Goal: Task Accomplishment & Management: Use online tool/utility

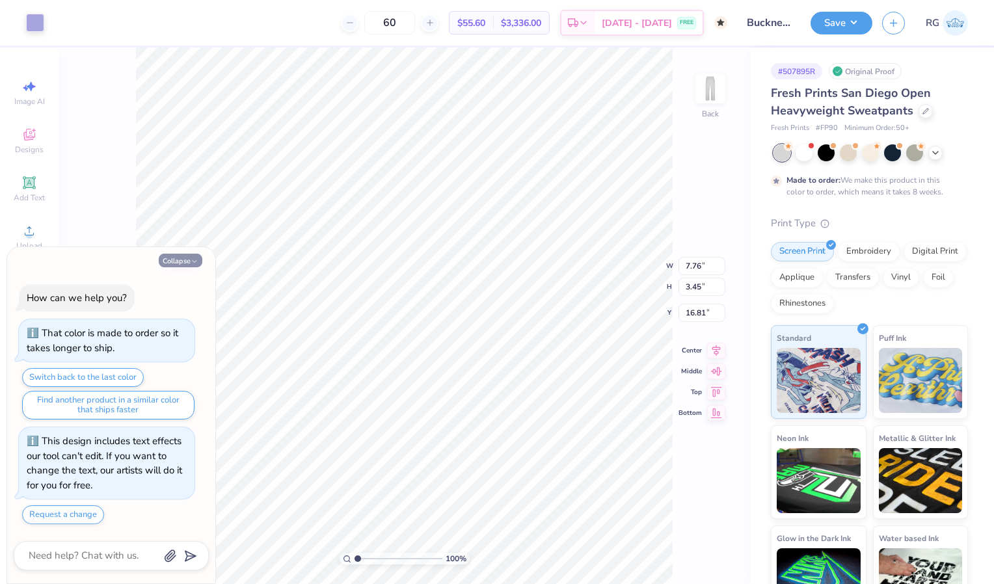
click at [188, 257] on button "Collapse" at bounding box center [181, 261] width 44 height 14
type textarea "x"
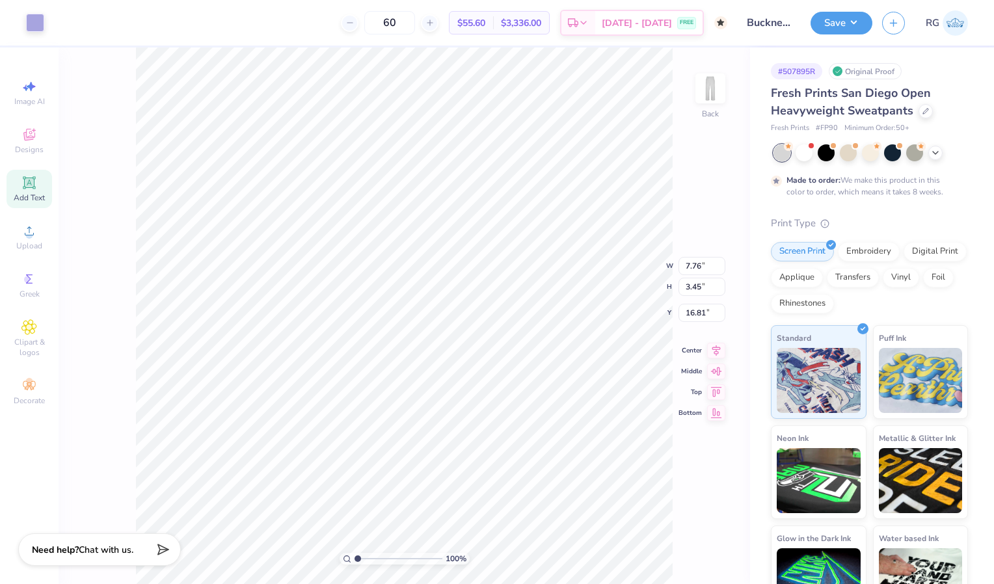
click at [33, 191] on div "Add Text" at bounding box center [30, 189] width 46 height 38
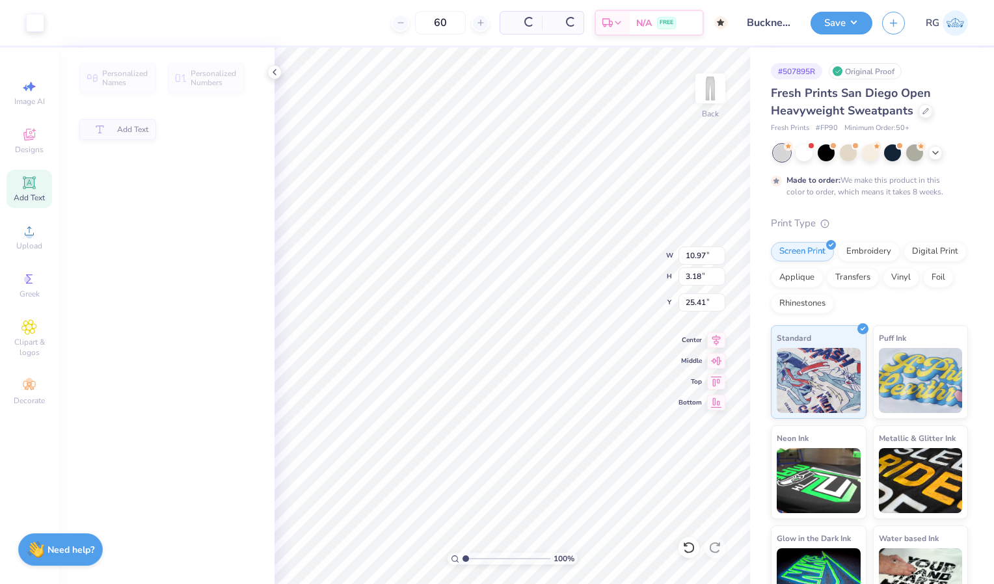
type input "10.97"
type input "3.18"
type input "25.41"
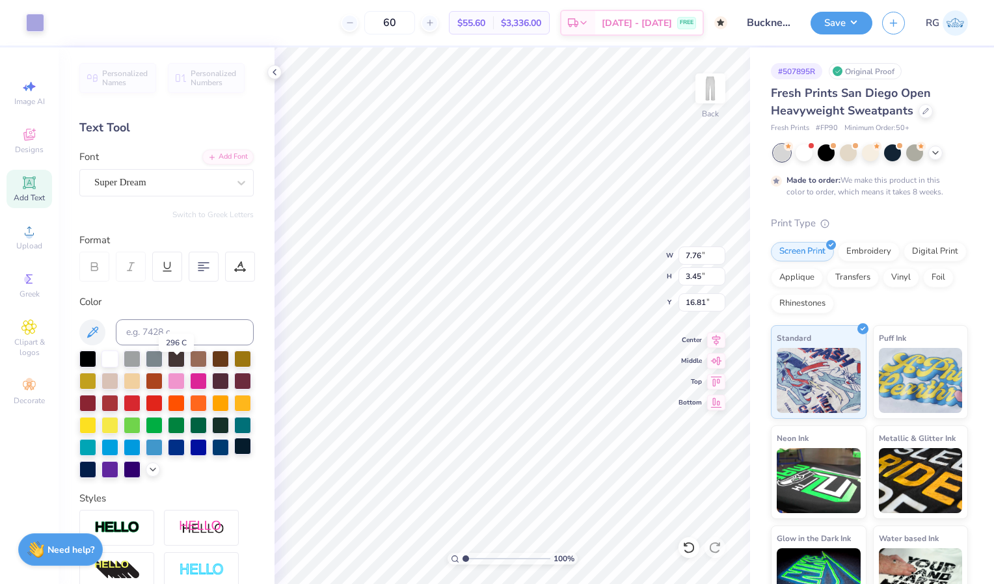
scroll to position [194, 0]
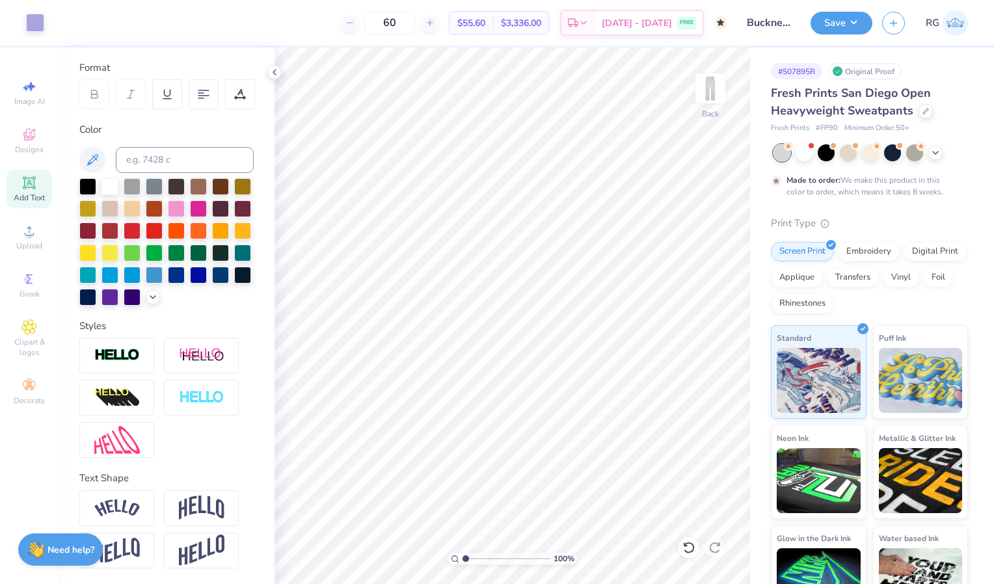
type textarea "x"
type input "1.05169935771426"
type textarea "x"
type input "1.17558574994716"
type textarea "x"
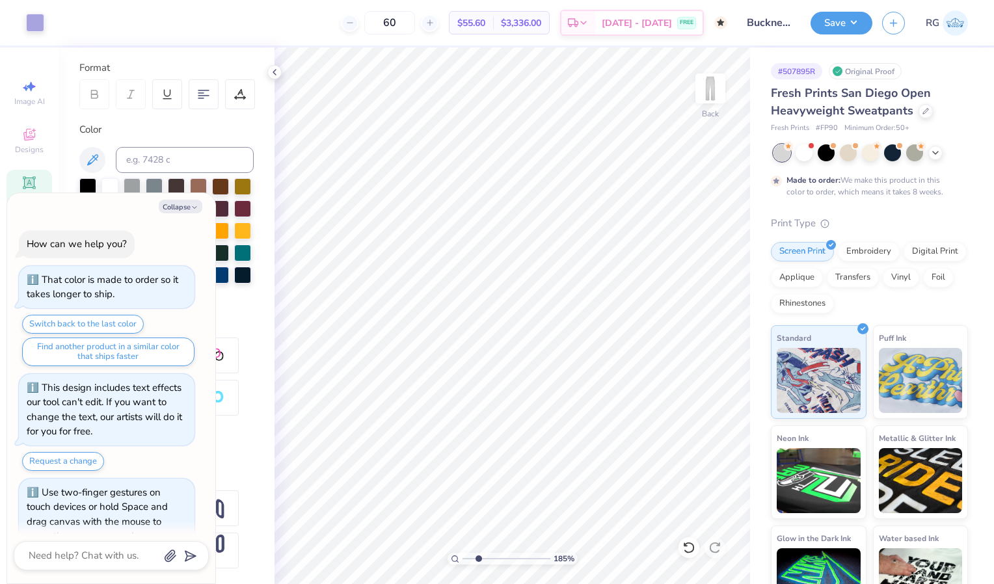
scroll to position [26, 0]
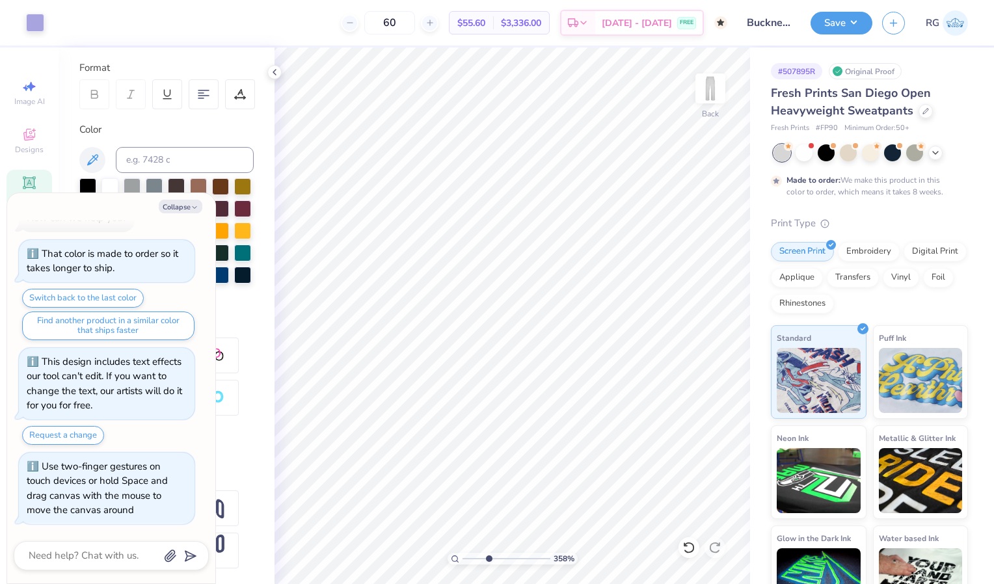
type input "3.617994975183"
click at [183, 211] on button "Collapse" at bounding box center [181, 207] width 44 height 14
type textarea "x"
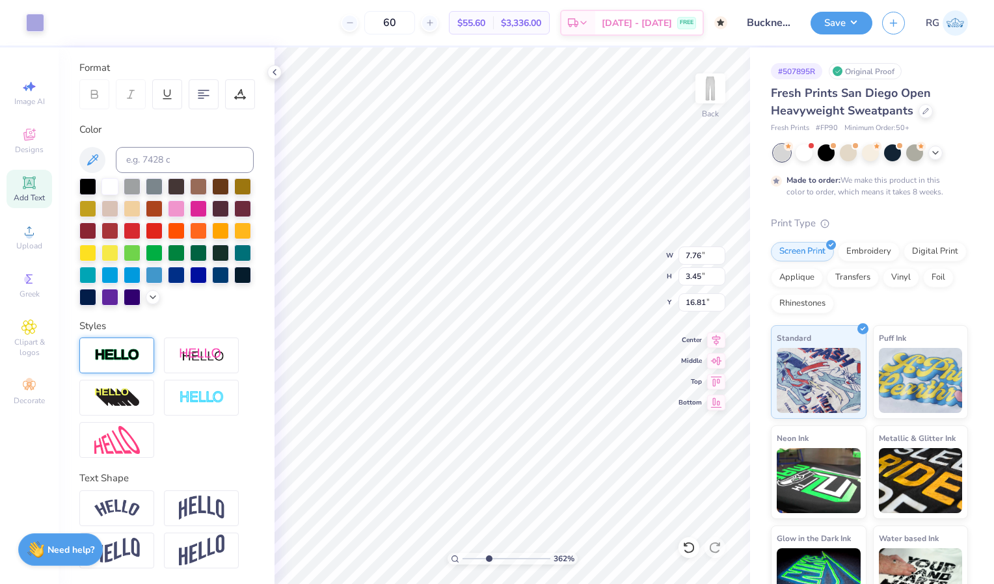
click at [125, 356] on img at bounding box center [117, 355] width 46 height 15
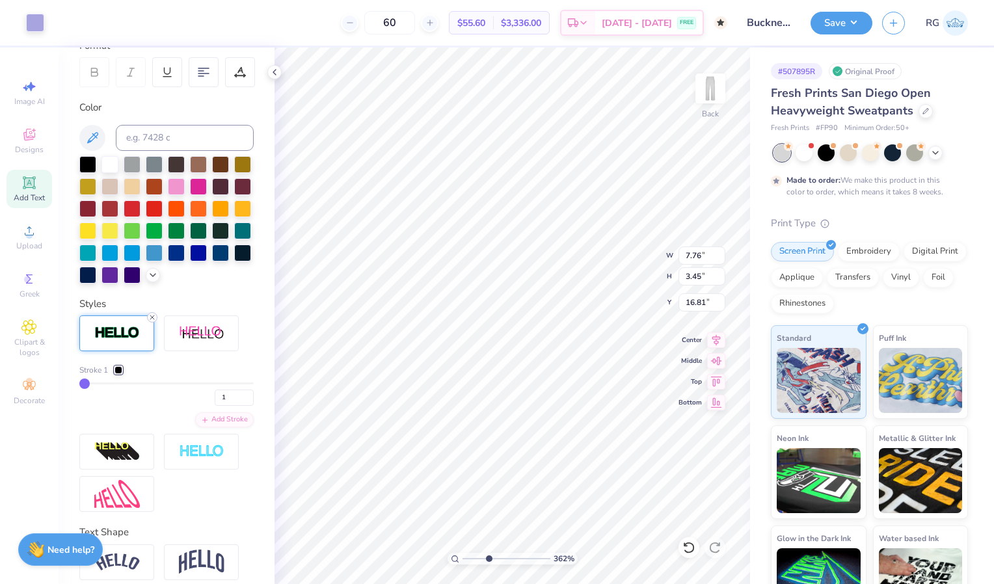
click at [152, 321] on icon at bounding box center [152, 317] width 8 height 8
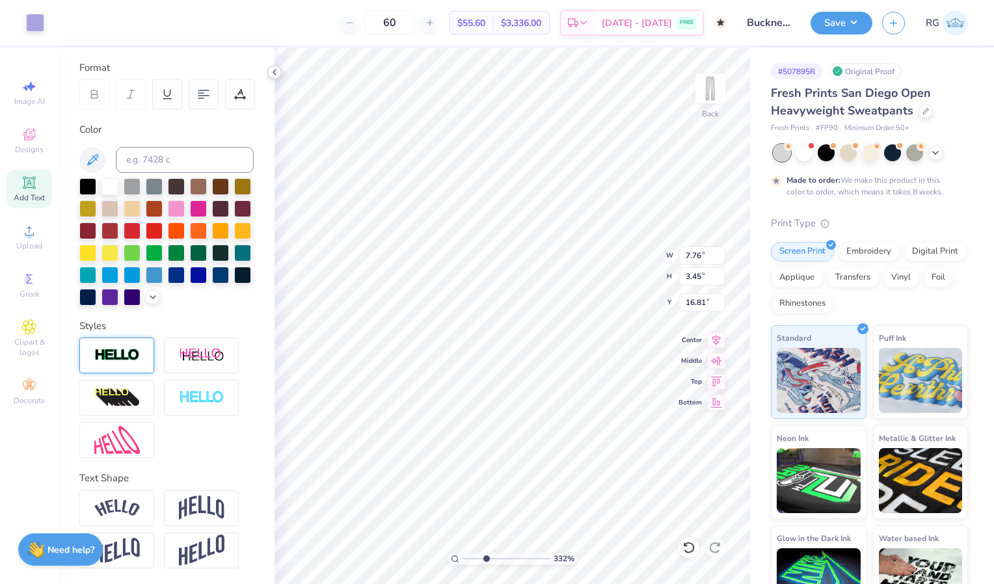
click at [276, 73] on icon at bounding box center [274, 72] width 10 height 10
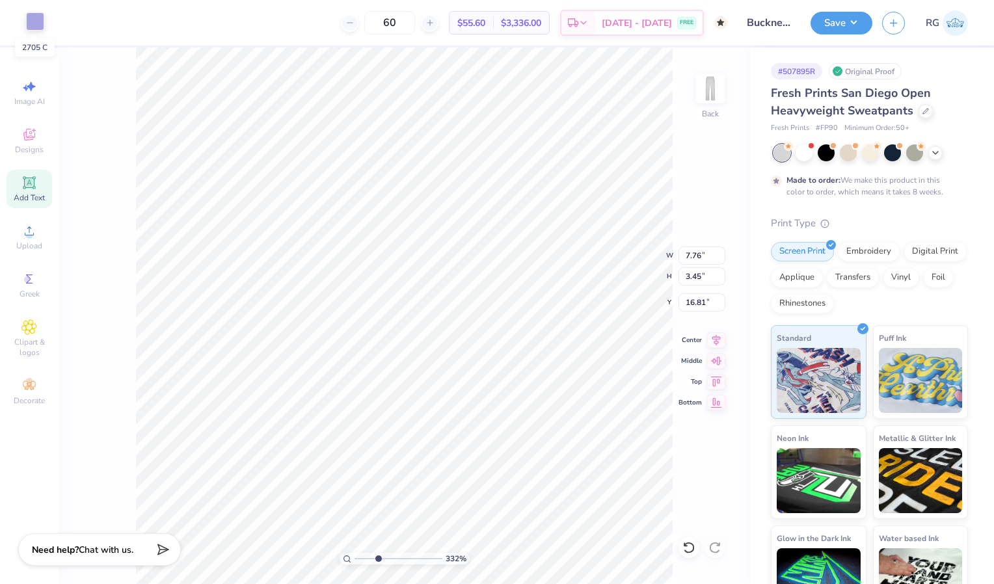
click at [38, 16] on div at bounding box center [35, 21] width 18 height 18
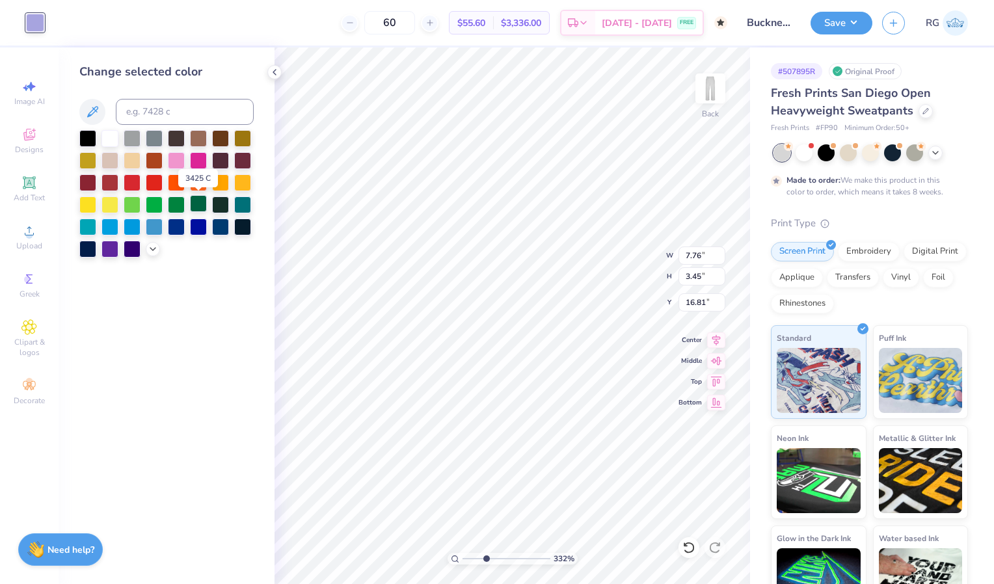
click at [200, 202] on div at bounding box center [198, 203] width 17 height 17
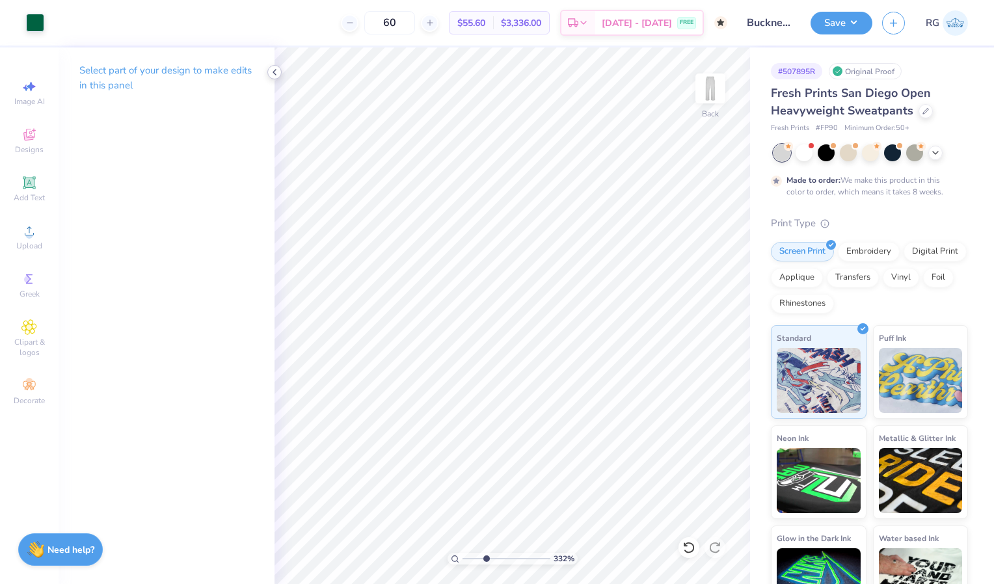
click at [270, 67] on icon at bounding box center [274, 72] width 10 height 10
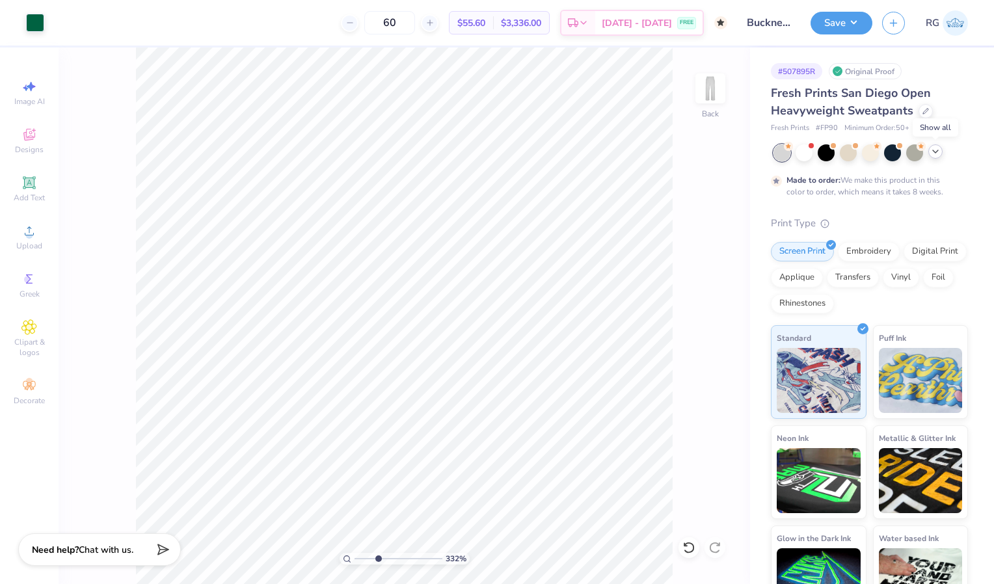
click at [938, 155] on icon at bounding box center [935, 151] width 10 height 10
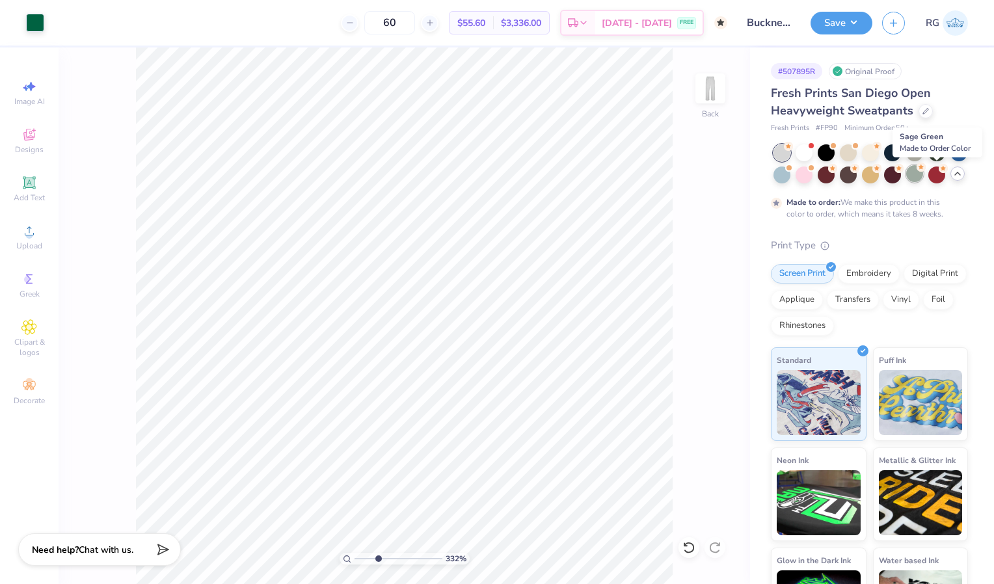
click at [923, 175] on div at bounding box center [914, 173] width 17 height 17
type input "1"
click at [613, 243] on div "100 % Back W 7.76 7.76 " H 3.45 3.45 " Y 16.81 16.81 " Center Middle Top Bottom" at bounding box center [404, 315] width 691 height 537
click at [412, 18] on input "60" at bounding box center [389, 22] width 51 height 23
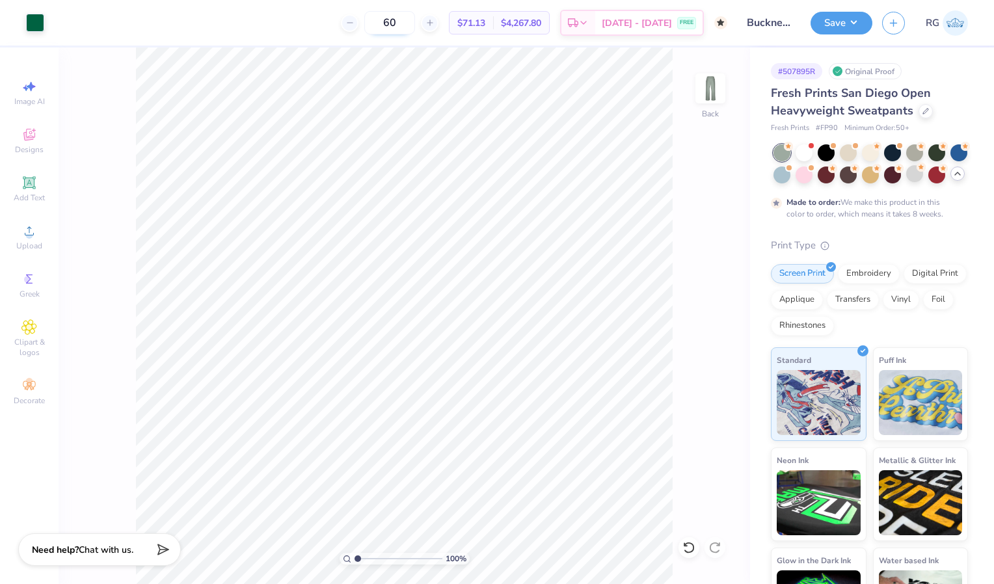
type input "6"
type input "50"
click at [831, 21] on button "Save" at bounding box center [841, 21] width 62 height 23
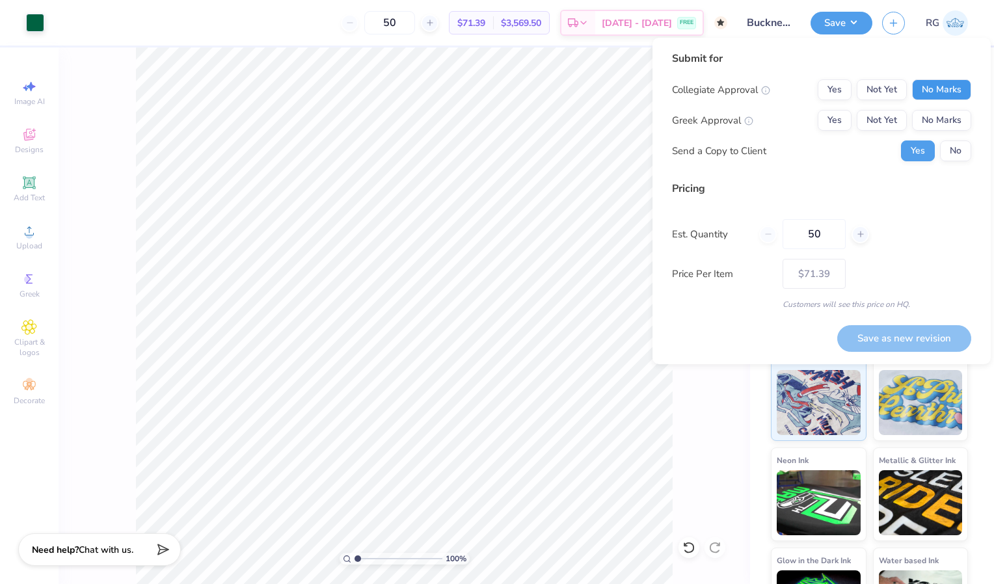
click at [947, 86] on button "No Marks" at bounding box center [941, 89] width 59 height 21
click at [945, 120] on button "No Marks" at bounding box center [941, 120] width 59 height 21
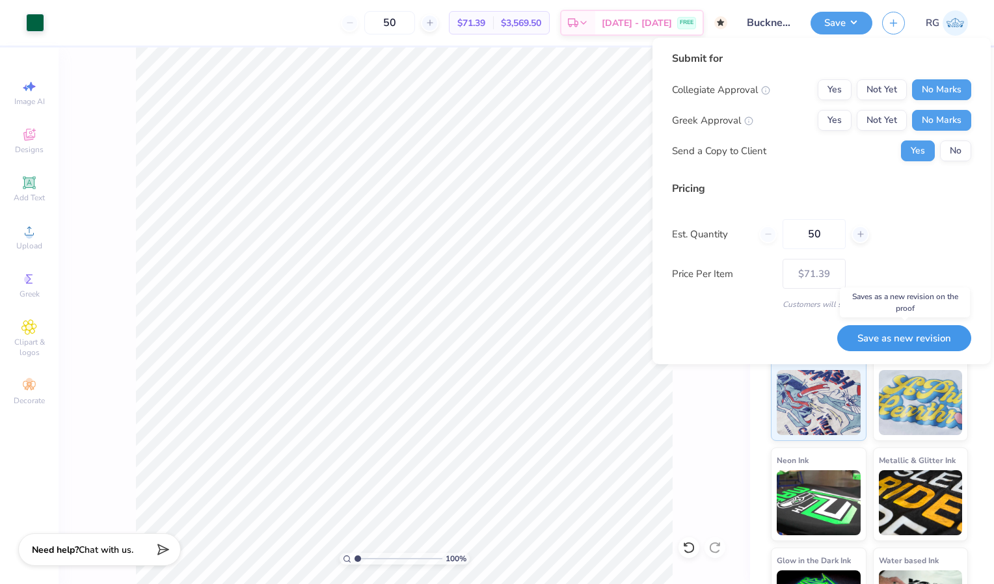
click at [922, 338] on button "Save as new revision" at bounding box center [904, 338] width 134 height 27
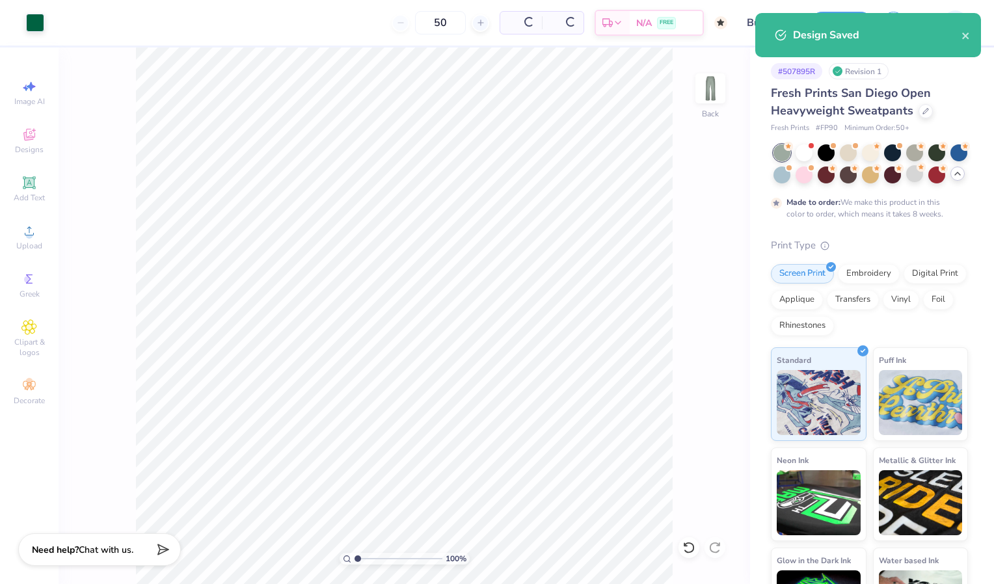
type input "$60.21"
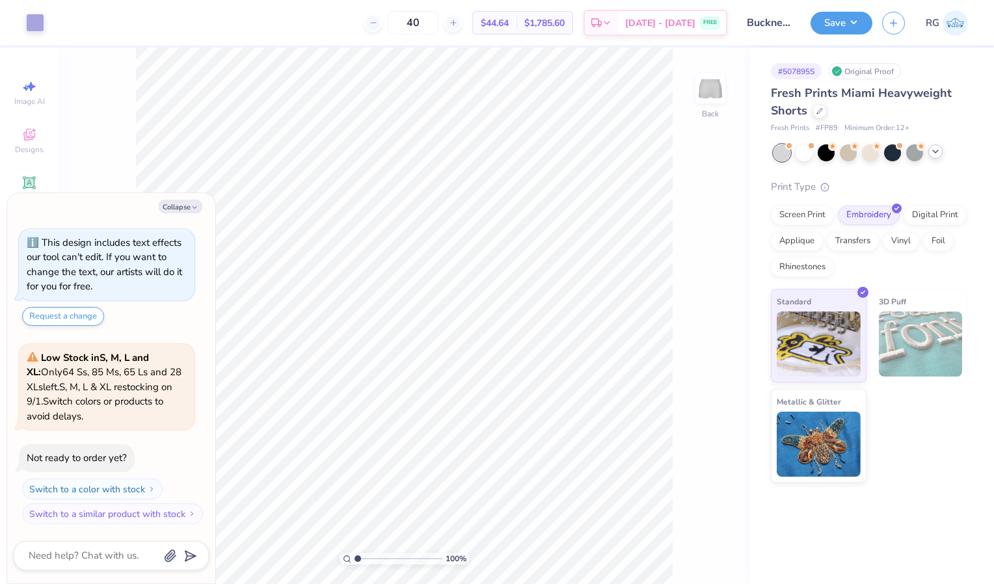
click at [937, 150] on icon at bounding box center [935, 151] width 10 height 10
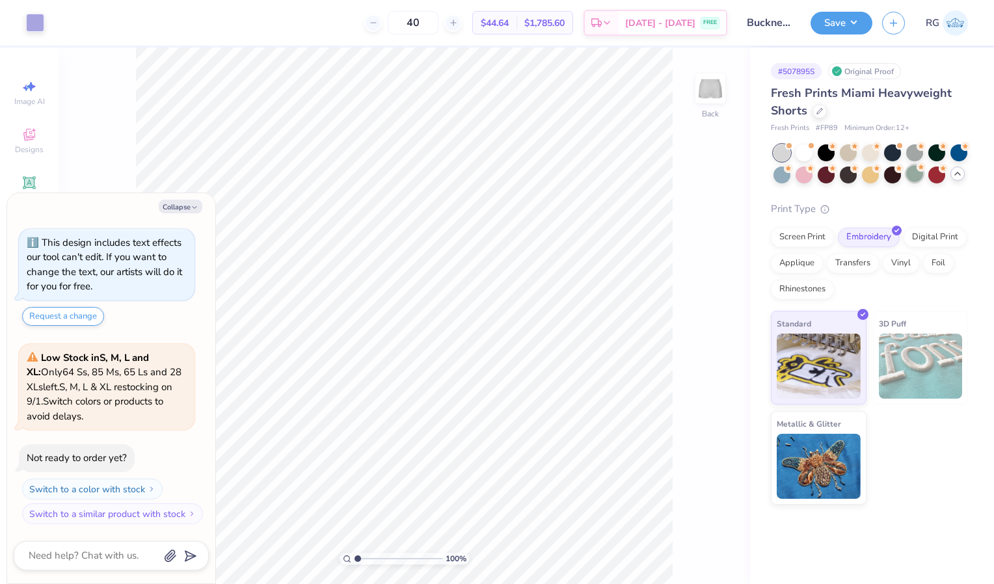
click at [911, 175] on div at bounding box center [914, 173] width 17 height 17
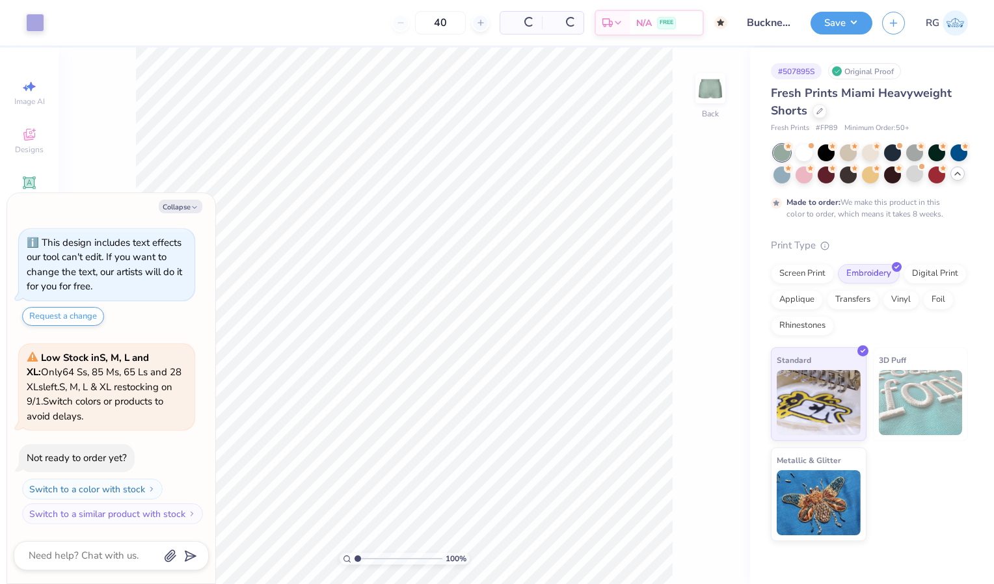
type textarea "x"
type input "50"
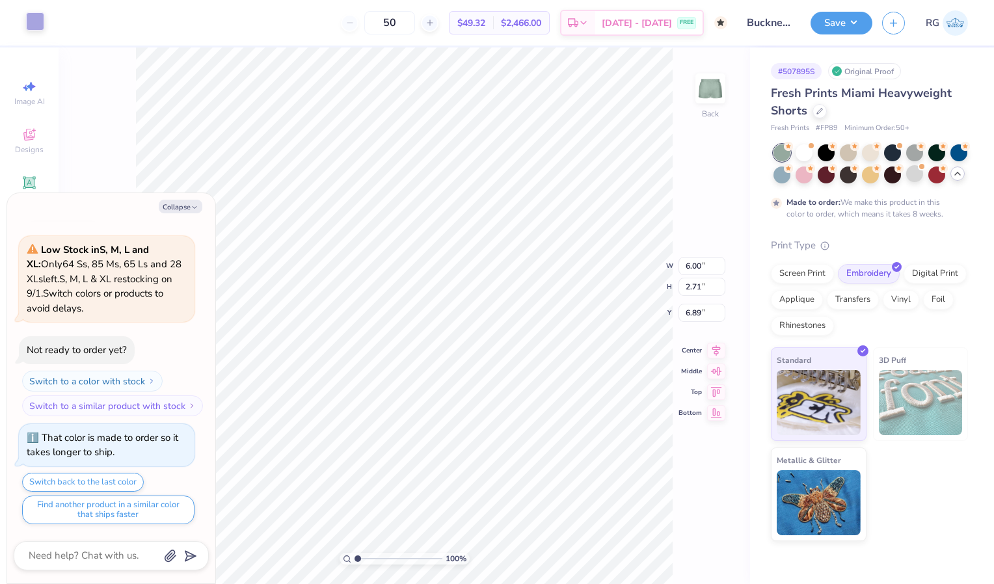
click at [31, 23] on div at bounding box center [35, 21] width 18 height 18
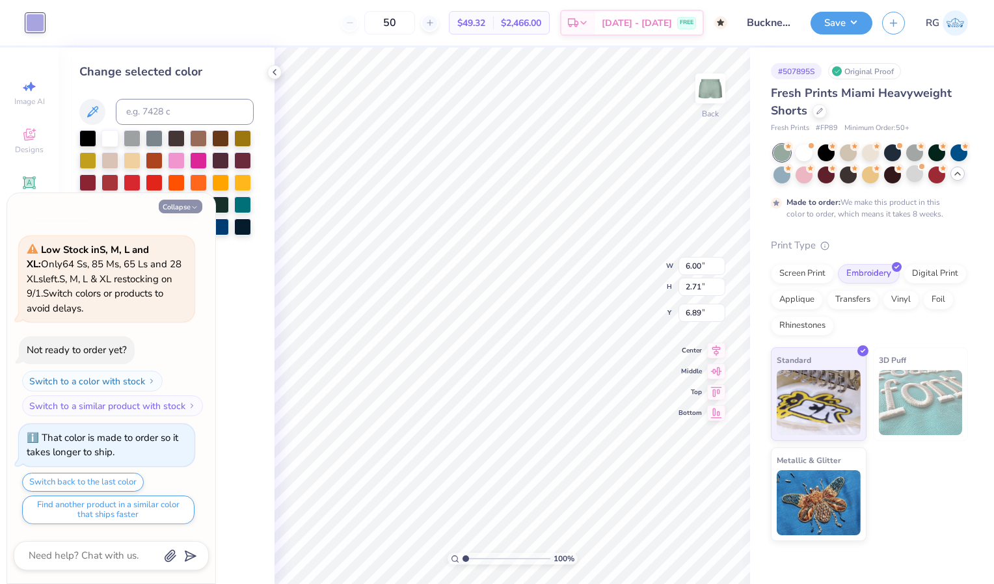
click at [199, 204] on button "Collapse" at bounding box center [181, 207] width 44 height 14
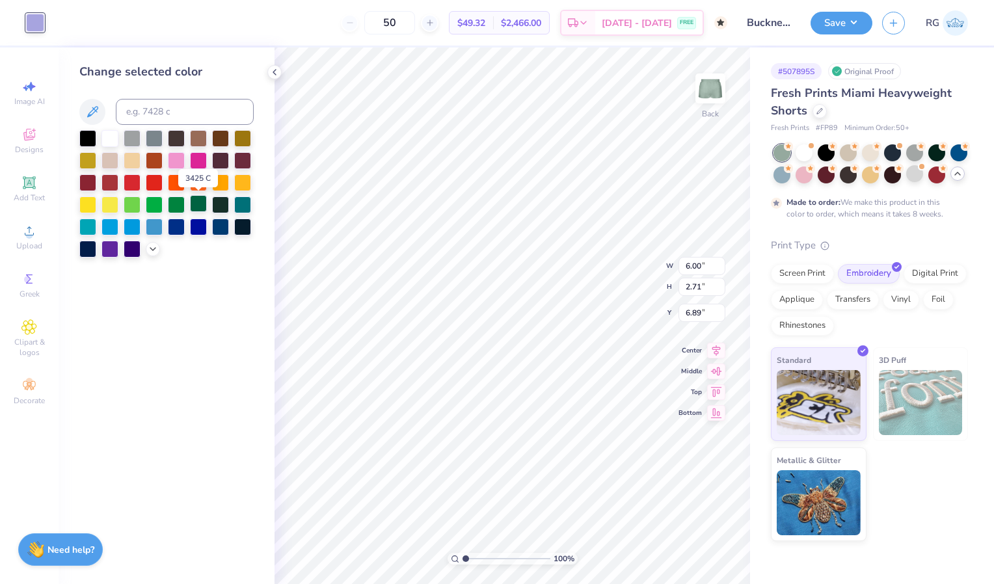
click at [199, 206] on div at bounding box center [198, 203] width 17 height 17
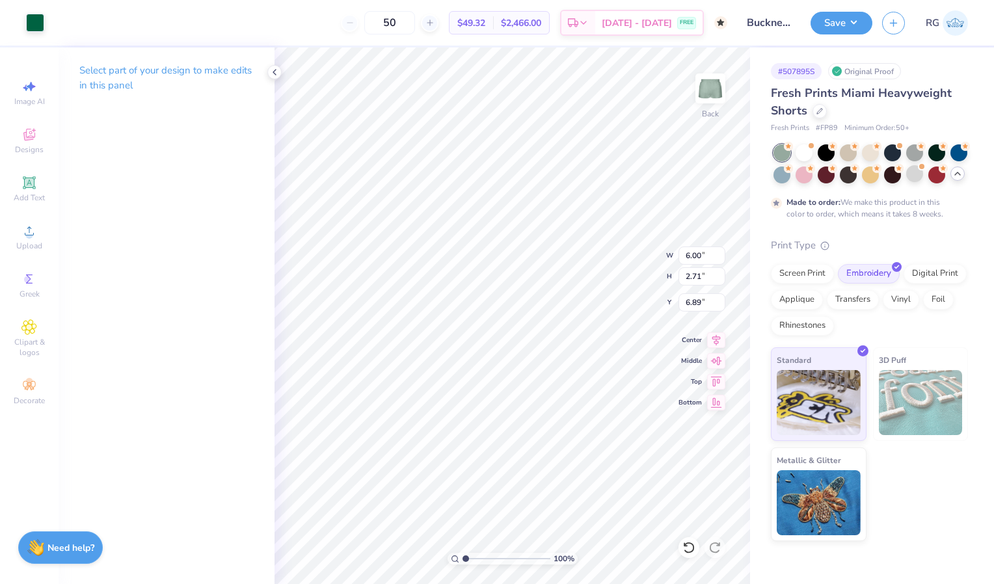
click at [75, 549] on strong "Need help?" at bounding box center [70, 548] width 47 height 12
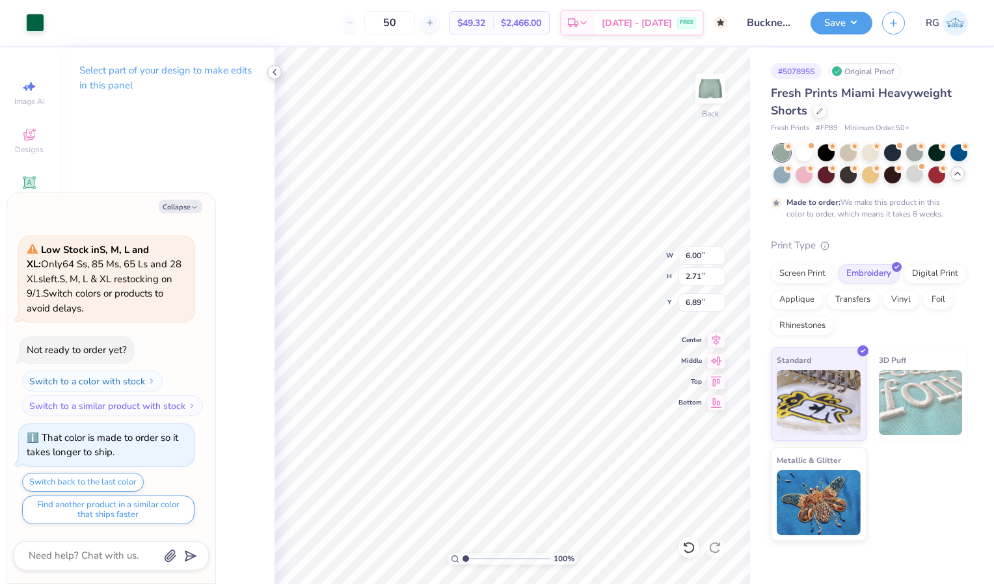
click at [272, 72] on icon at bounding box center [274, 72] width 10 height 10
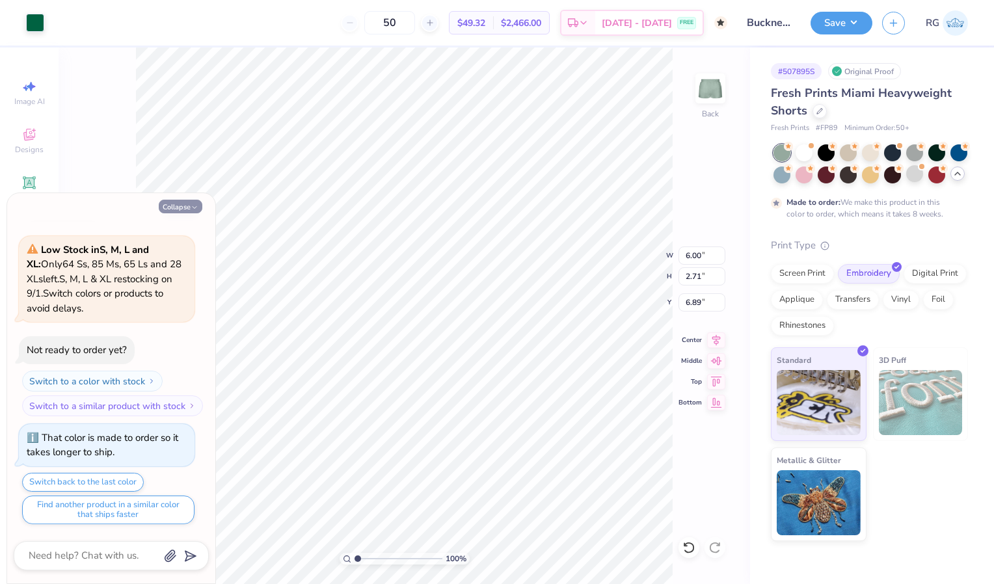
click at [185, 202] on button "Collapse" at bounding box center [181, 207] width 44 height 14
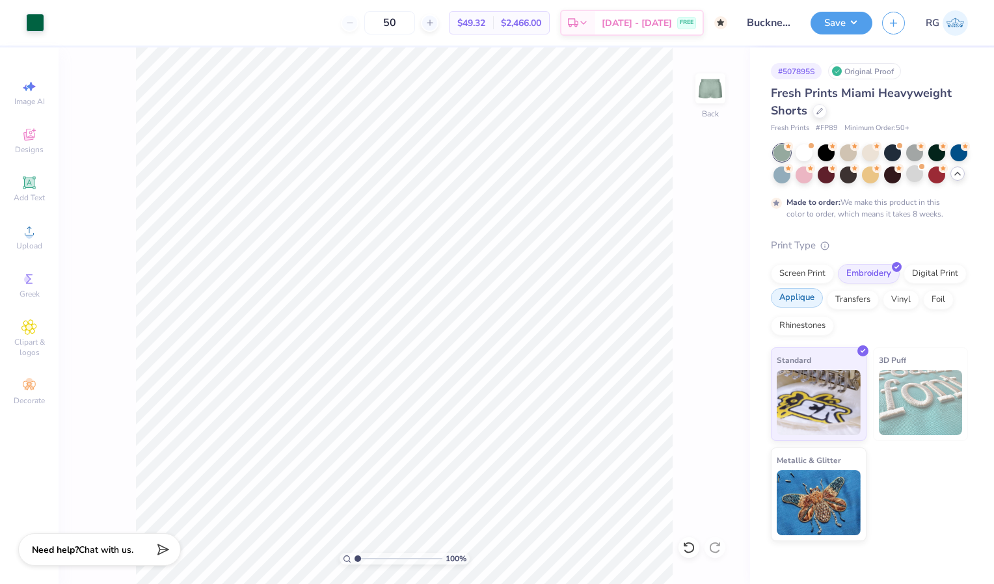
click at [797, 293] on div "Applique" at bounding box center [797, 298] width 52 height 20
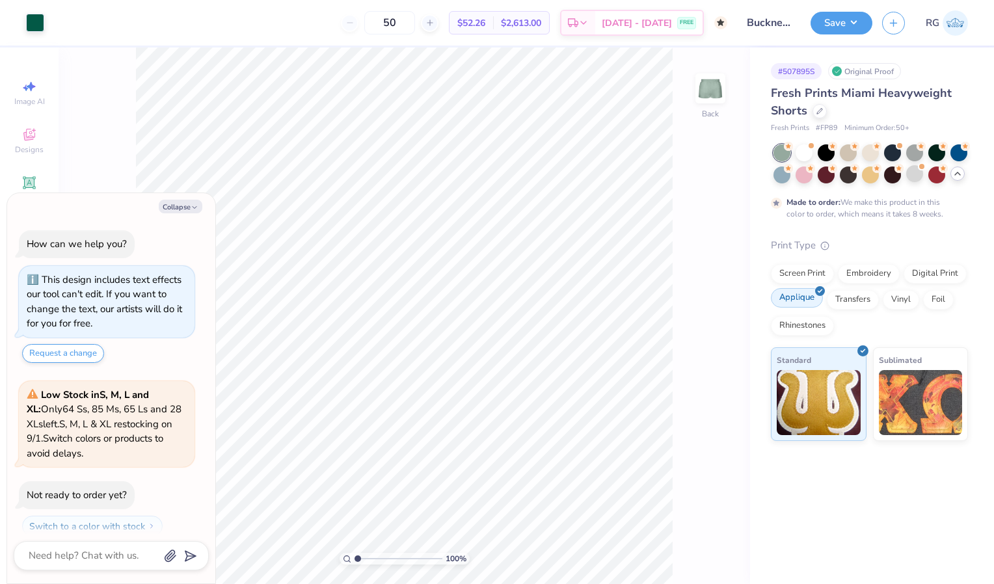
scroll to position [224, 0]
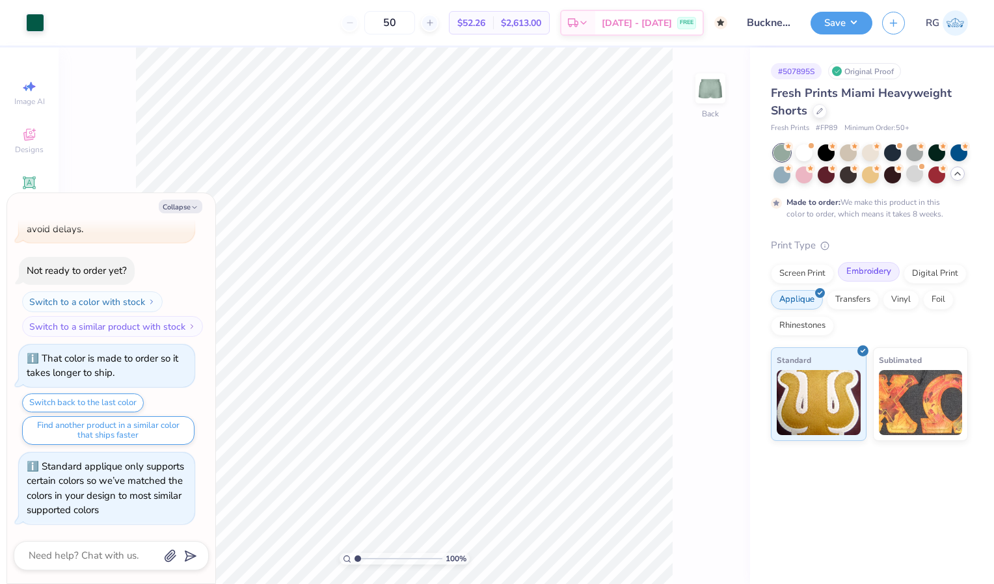
click at [860, 271] on div "Embroidery" at bounding box center [869, 272] width 62 height 20
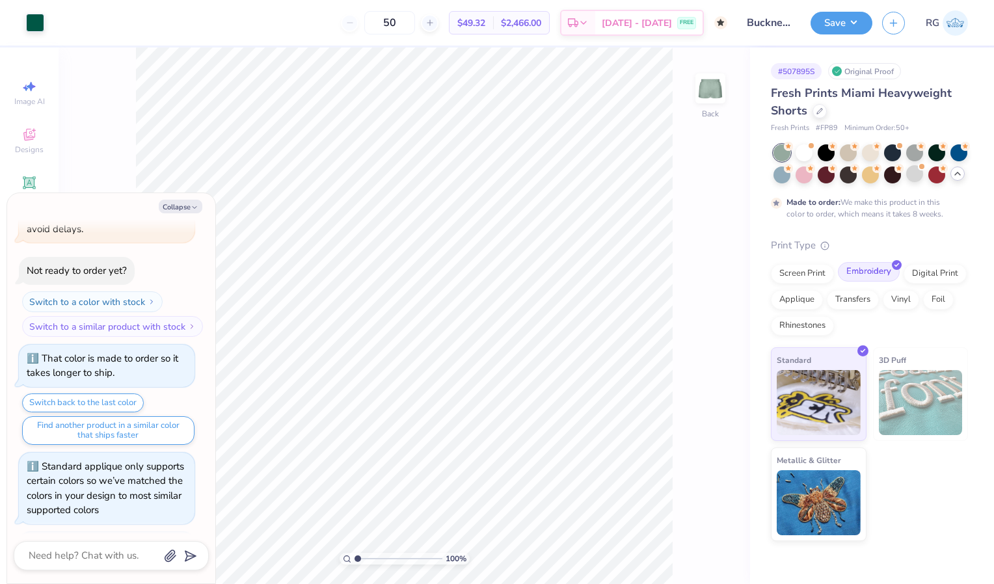
scroll to position [304, 0]
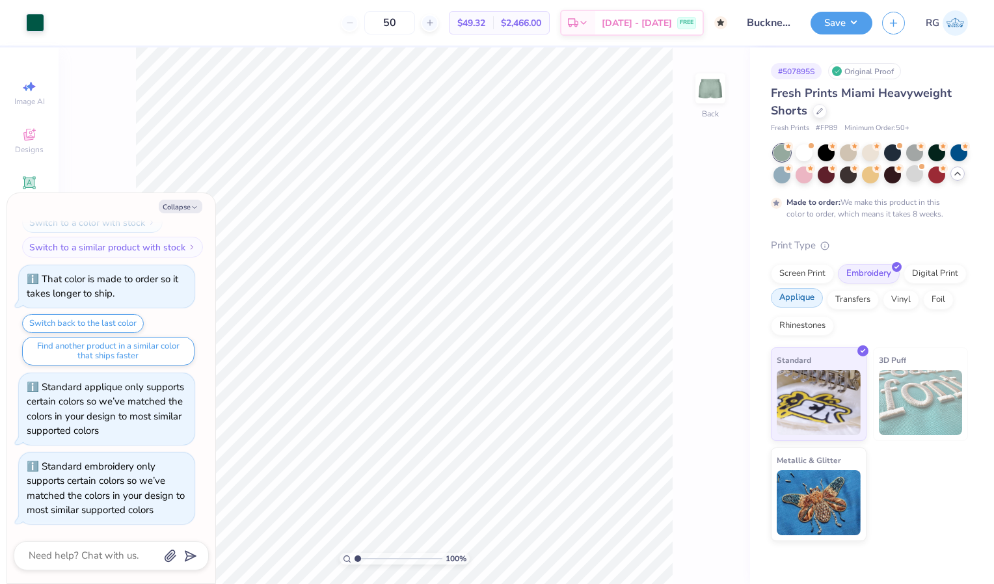
click at [805, 301] on div "Applique" at bounding box center [797, 298] width 52 height 20
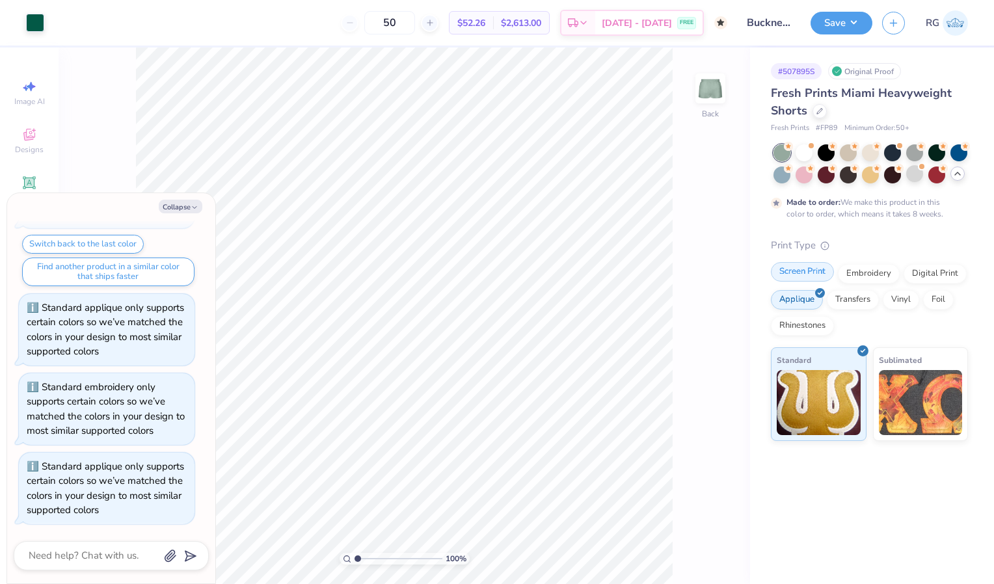
click at [805, 271] on div "Screen Print" at bounding box center [802, 272] width 63 height 20
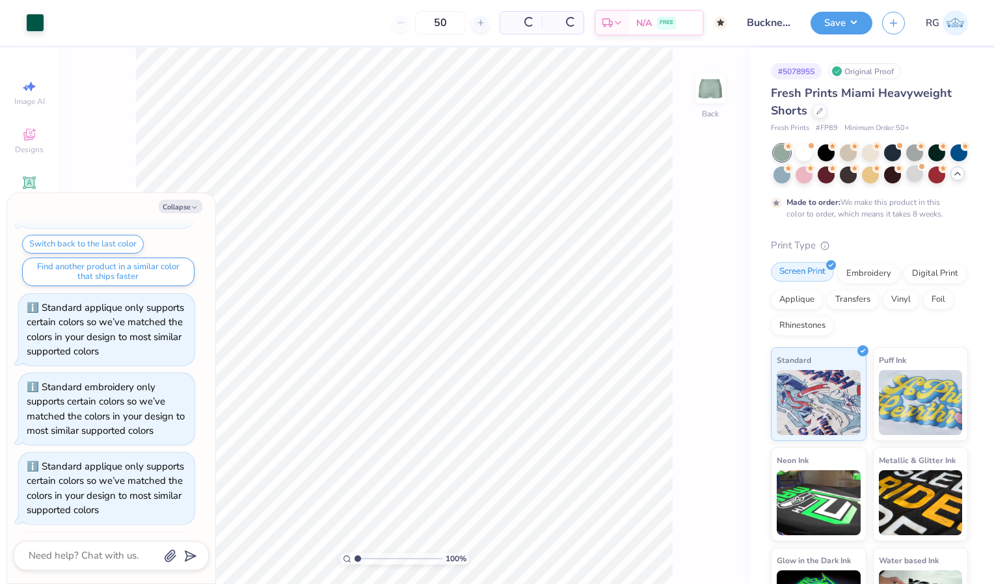
scroll to position [462, 0]
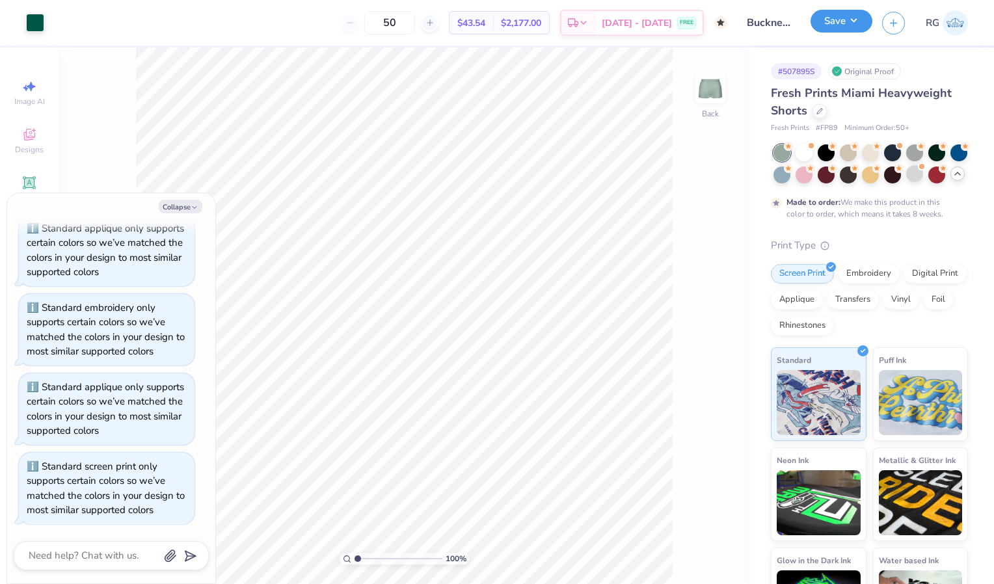
click at [843, 25] on button "Save" at bounding box center [841, 21] width 62 height 23
type textarea "x"
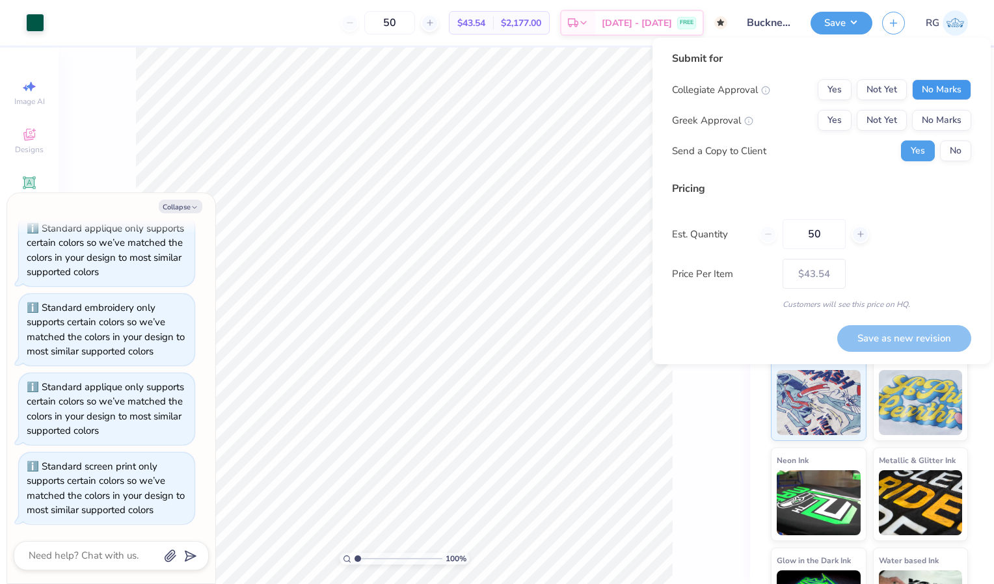
click at [937, 84] on button "No Marks" at bounding box center [941, 89] width 59 height 21
click at [936, 113] on button "No Marks" at bounding box center [941, 120] width 59 height 21
click at [905, 338] on button "Save as new revision" at bounding box center [904, 338] width 134 height 27
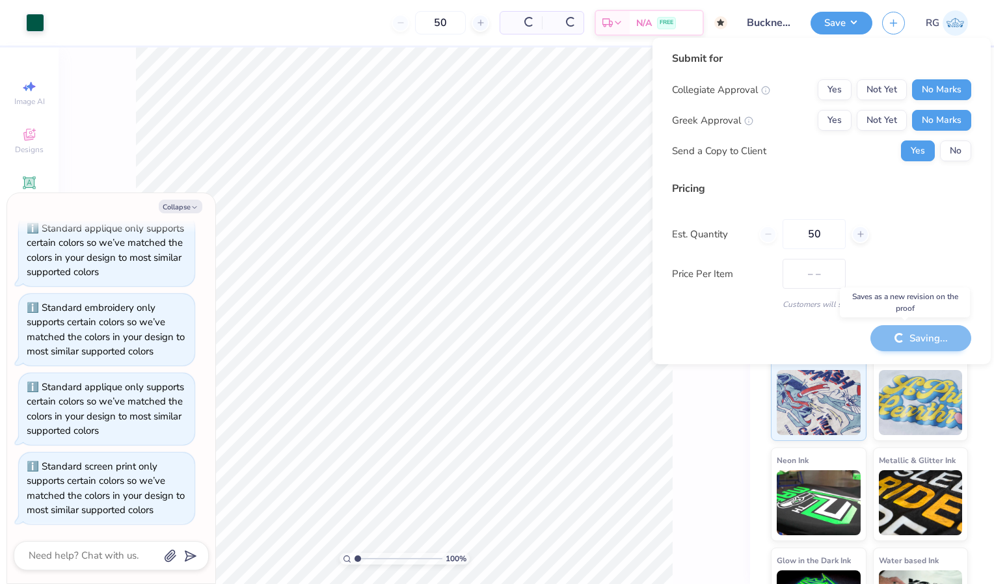
type input "$43.54"
type textarea "x"
type input "$36.72"
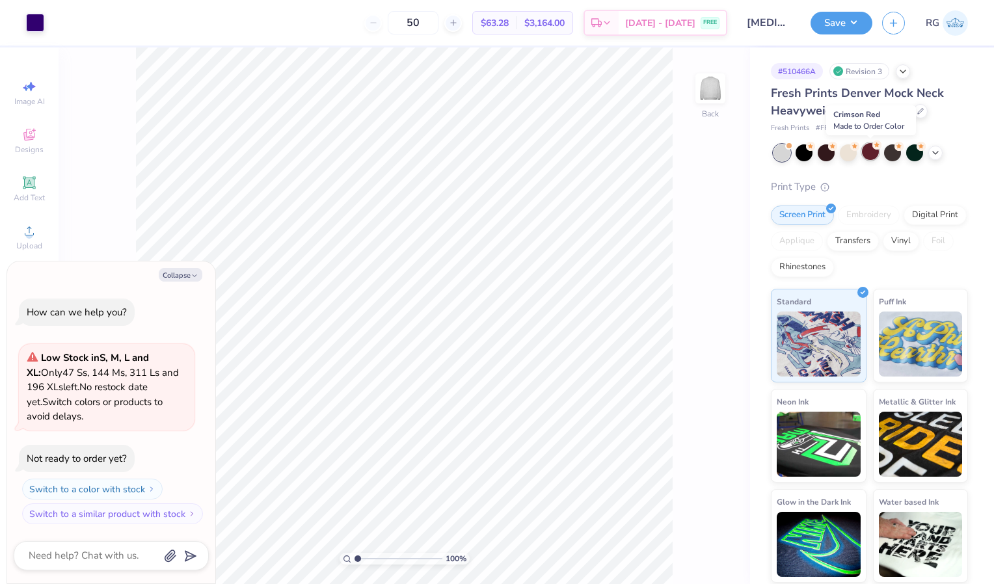
click at [870, 154] on div at bounding box center [870, 151] width 17 height 17
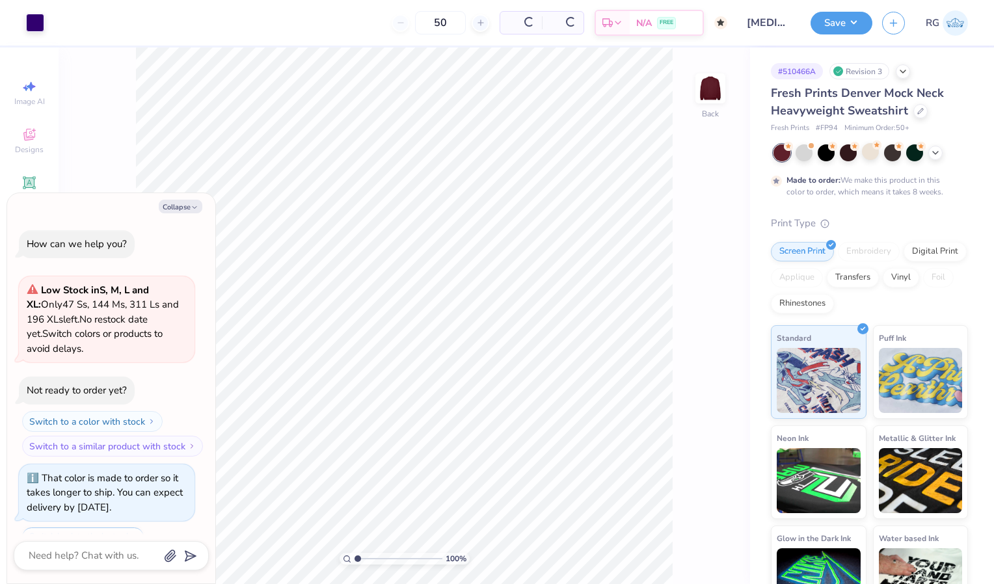
scroll to position [55, 0]
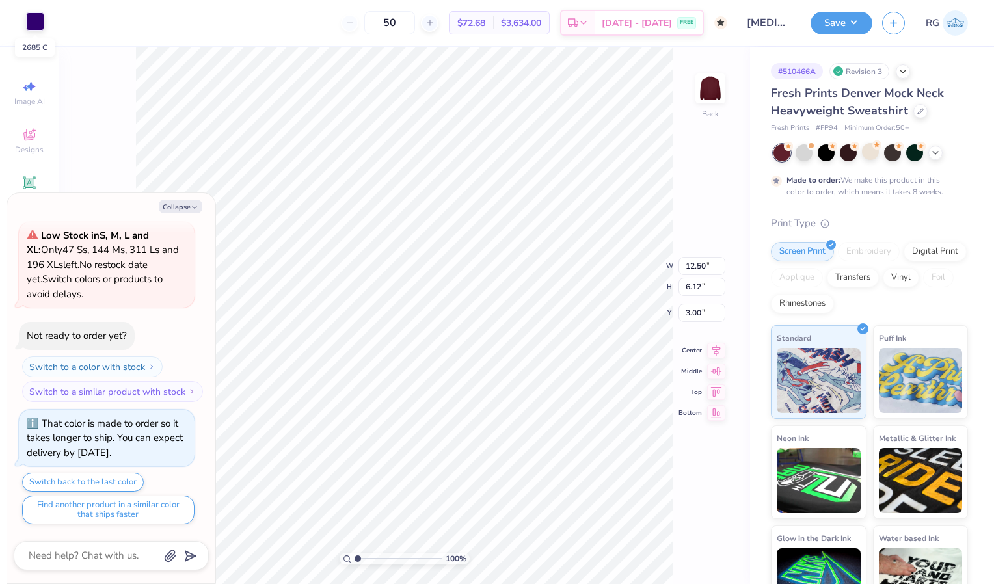
click at [34, 27] on div at bounding box center [35, 21] width 18 height 18
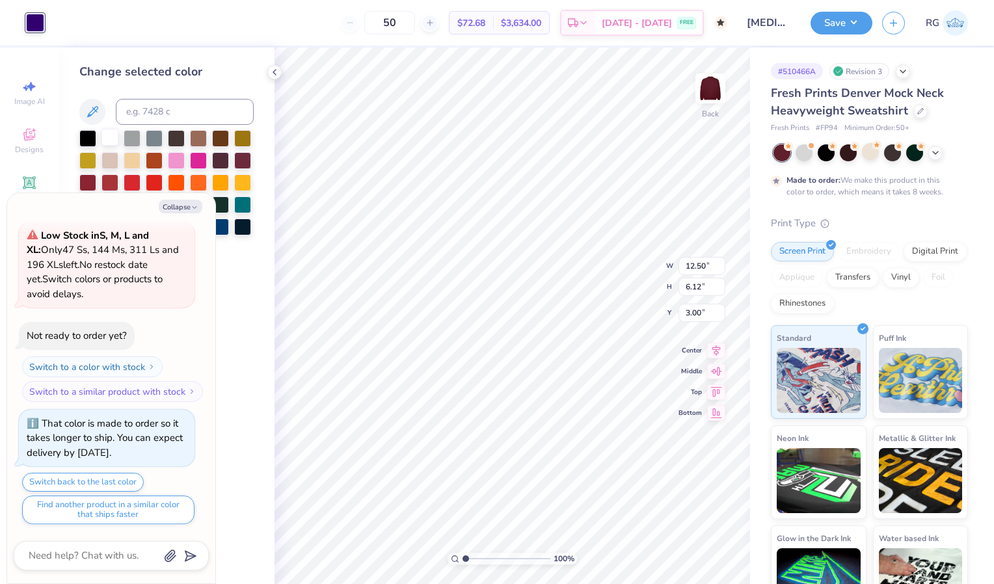
click at [113, 132] on div at bounding box center [109, 137] width 17 height 17
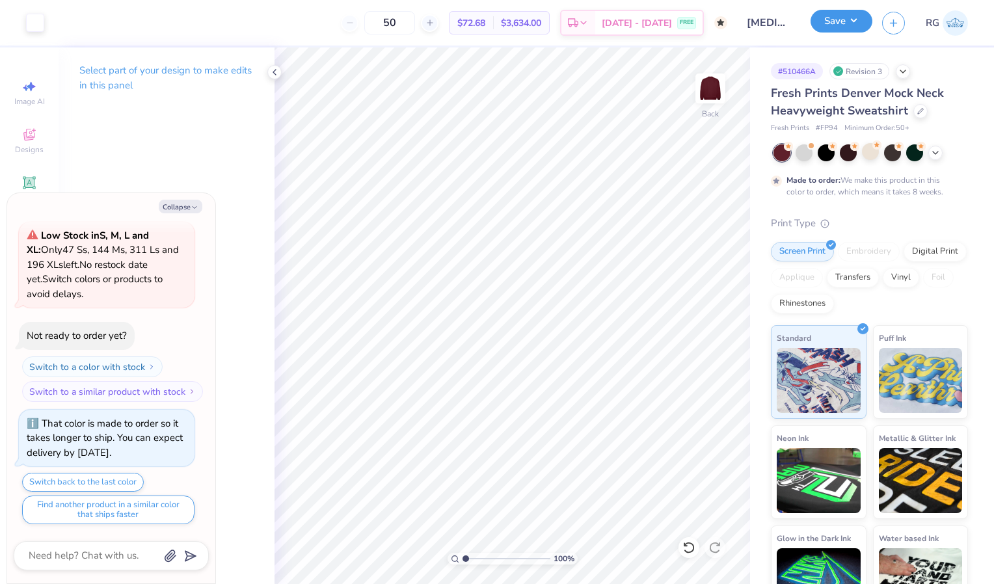
click at [844, 22] on button "Save" at bounding box center [841, 21] width 62 height 23
type textarea "x"
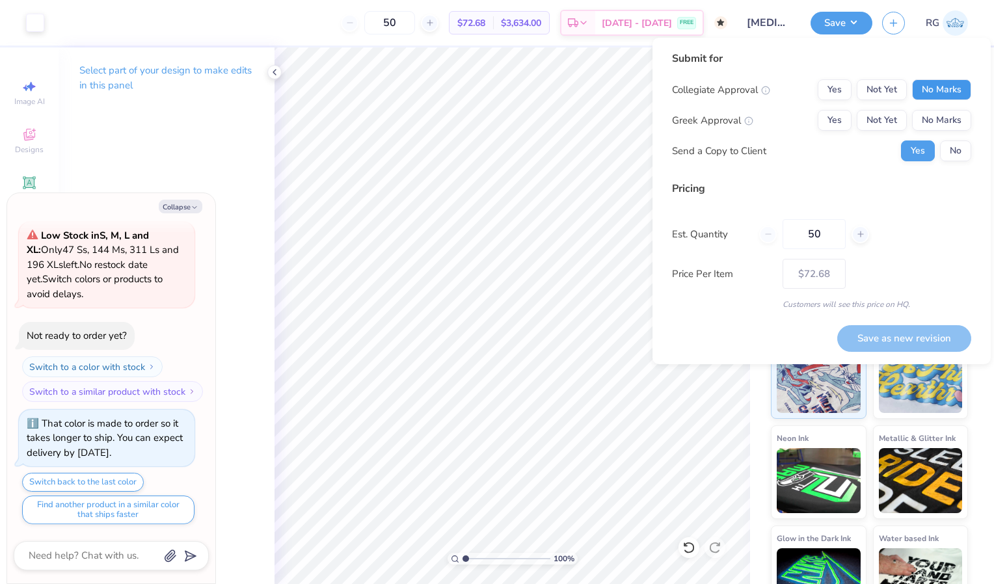
click at [933, 86] on button "No Marks" at bounding box center [941, 89] width 59 height 21
click at [828, 86] on button "Yes" at bounding box center [835, 89] width 34 height 21
click at [835, 117] on button "Yes" at bounding box center [835, 120] width 34 height 21
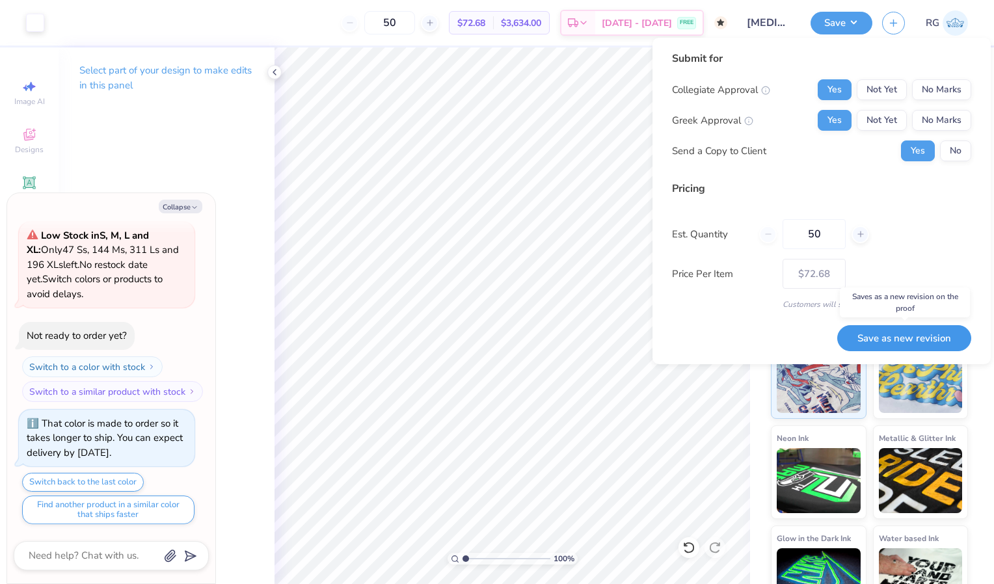
click at [884, 335] on button "Save as new revision" at bounding box center [904, 338] width 134 height 27
type input "$72.68"
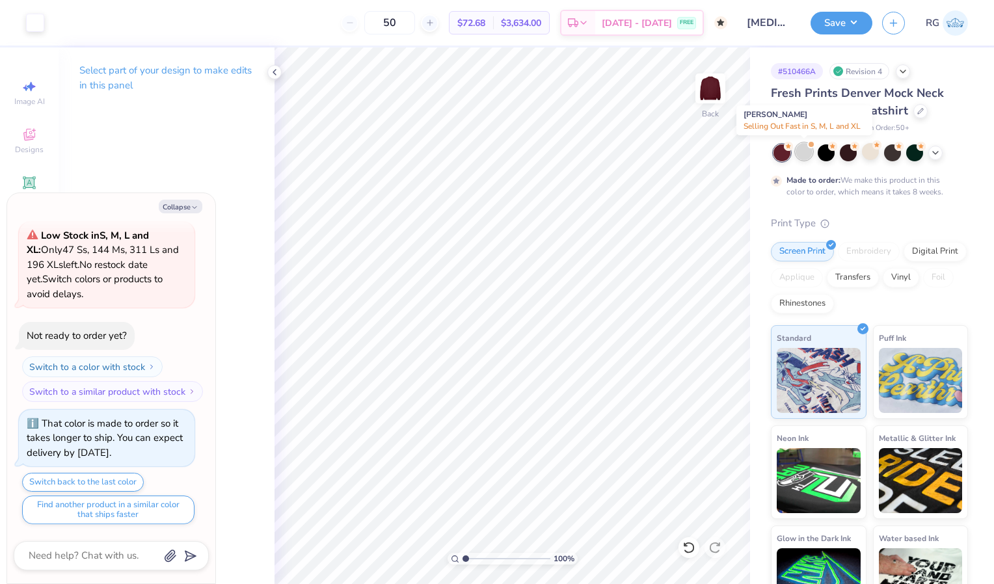
click at [804, 149] on div at bounding box center [803, 151] width 17 height 17
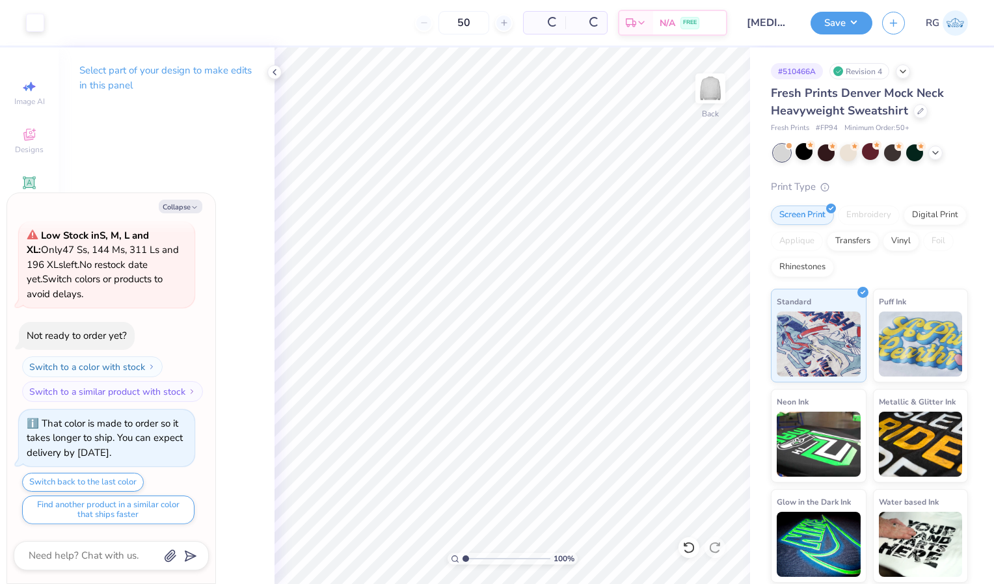
scroll to position [332, 0]
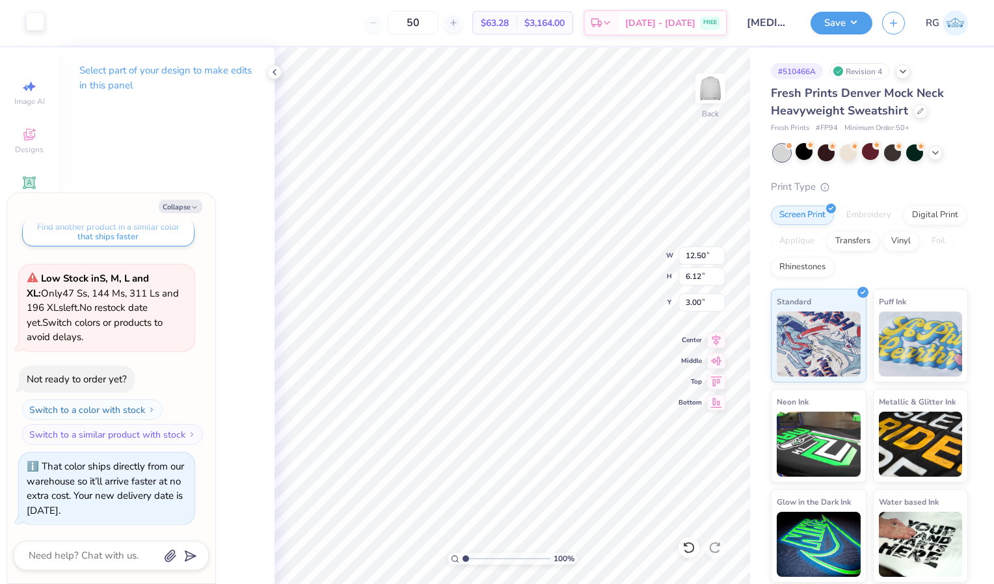
click at [34, 26] on div at bounding box center [35, 21] width 18 height 18
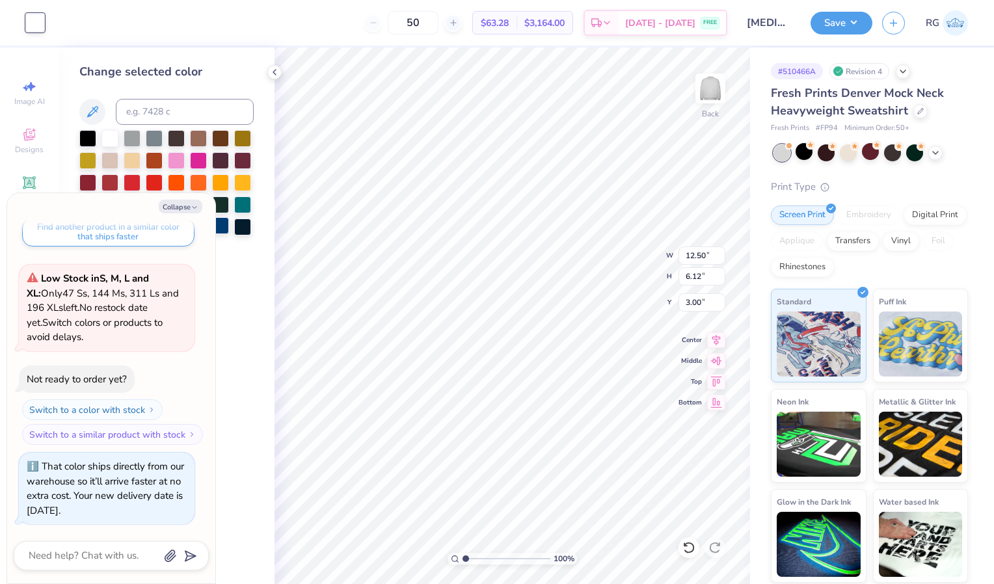
click at [222, 224] on div at bounding box center [220, 225] width 17 height 17
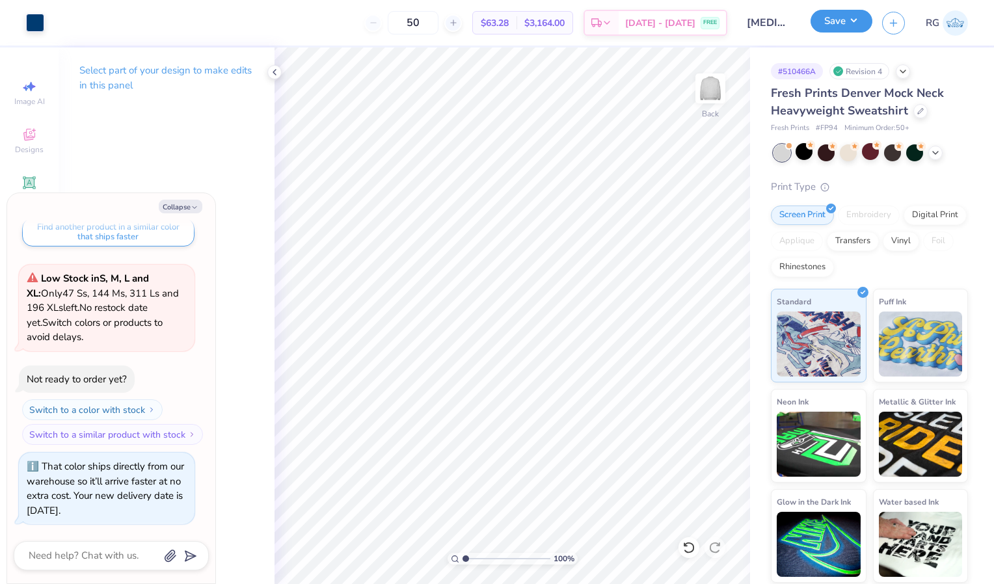
click at [839, 21] on button "Save" at bounding box center [841, 21] width 62 height 23
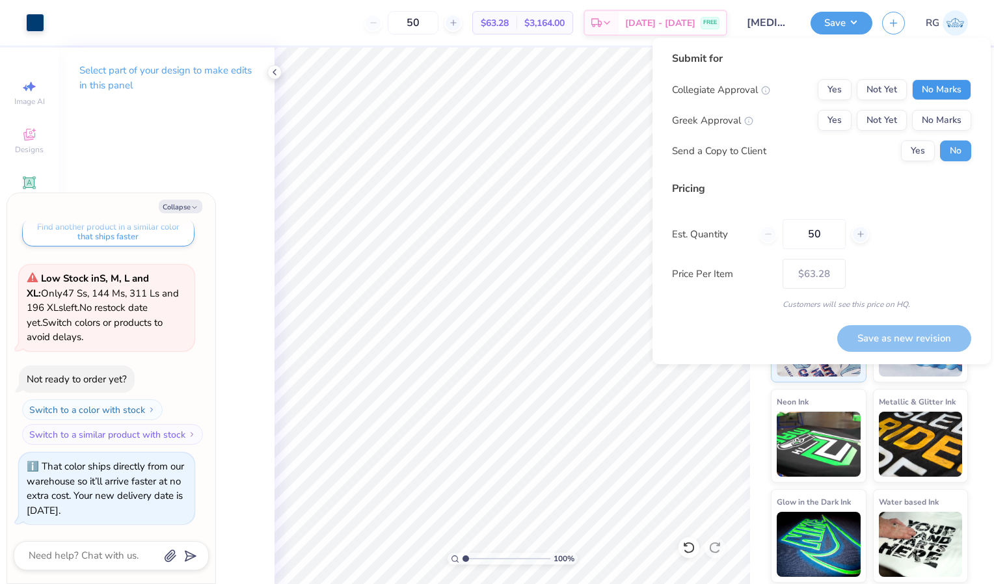
click at [948, 87] on button "No Marks" at bounding box center [941, 89] width 59 height 21
click at [950, 119] on button "No Marks" at bounding box center [941, 120] width 59 height 21
click at [825, 88] on button "Yes" at bounding box center [835, 89] width 34 height 21
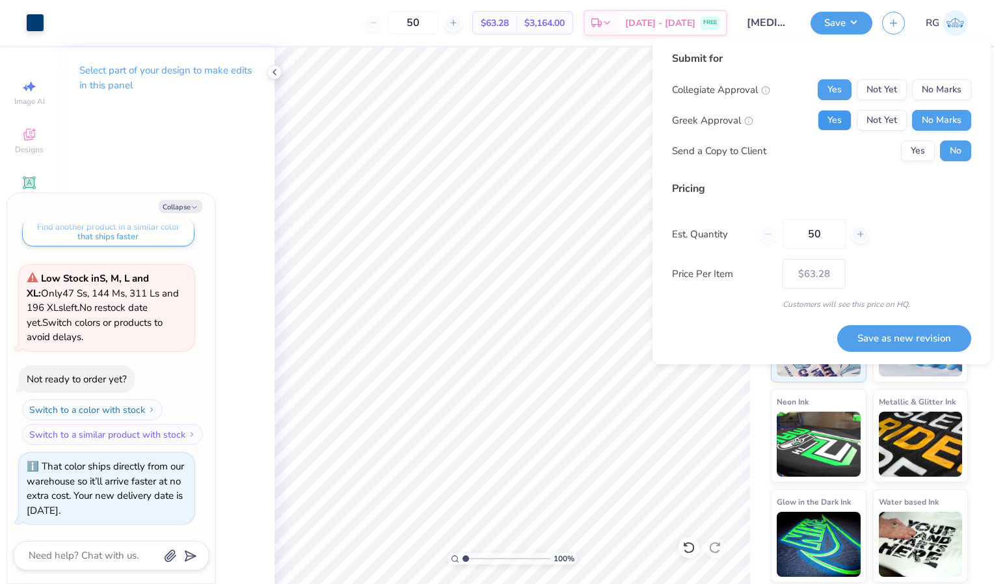
click at [827, 119] on button "Yes" at bounding box center [835, 120] width 34 height 21
click at [920, 155] on button "Yes" at bounding box center [918, 150] width 34 height 21
type textarea "x"
click at [907, 343] on button "Save as new revision" at bounding box center [904, 338] width 134 height 27
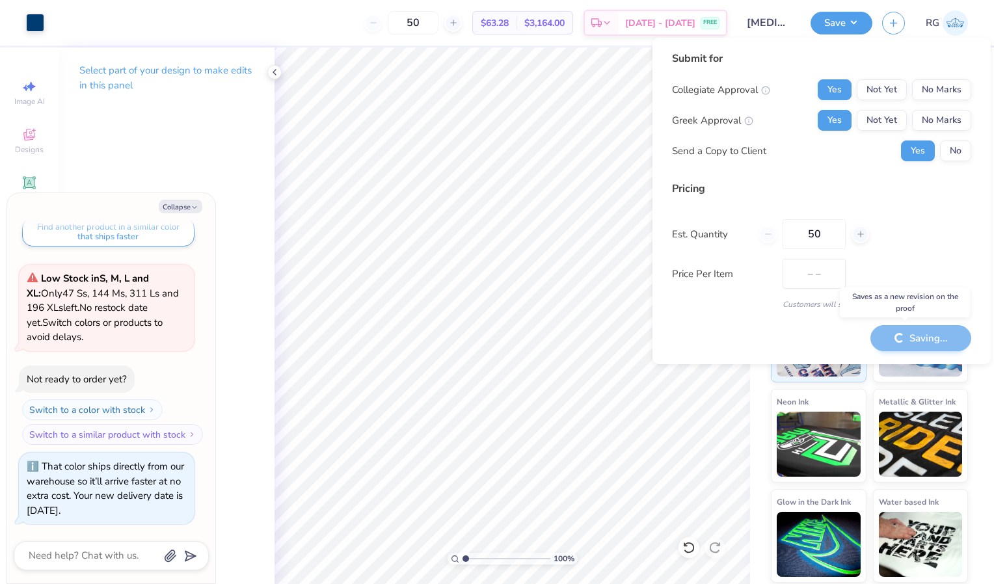
type input "$63.28"
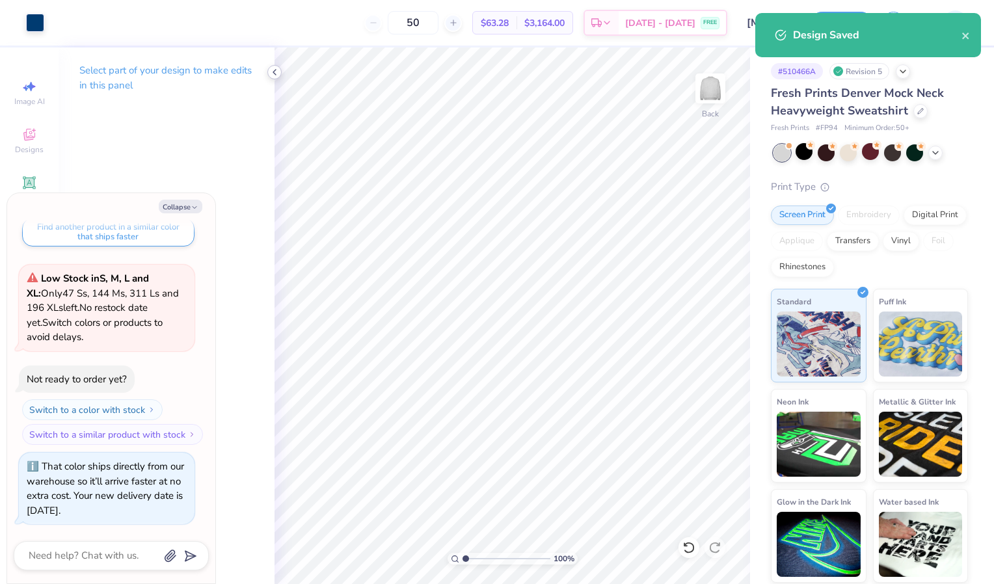
click at [273, 71] on icon at bounding box center [274, 72] width 10 height 10
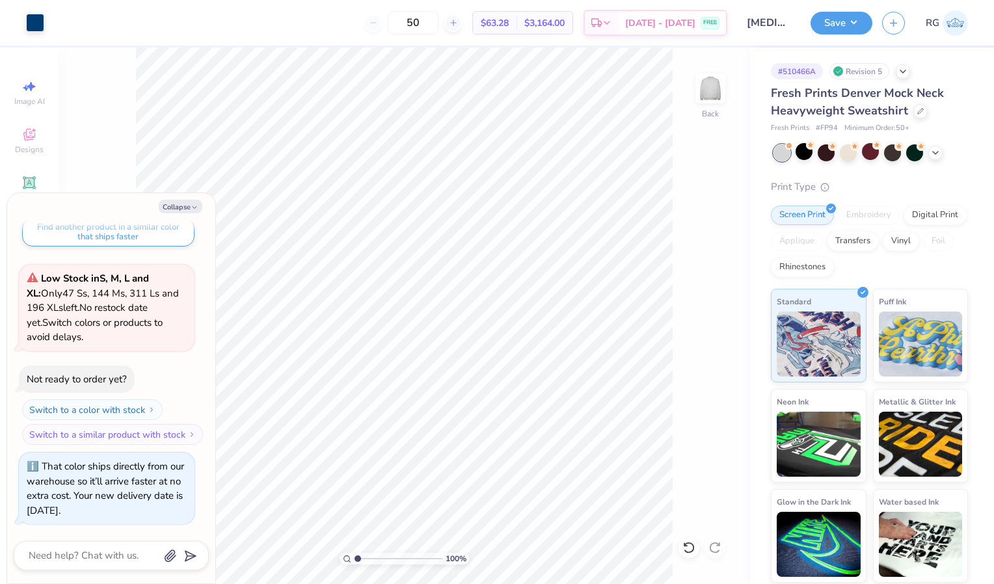
click at [911, 72] on div "# 510466A Revision 5" at bounding box center [869, 71] width 197 height 16
click at [903, 72] on icon at bounding box center [903, 70] width 10 height 10
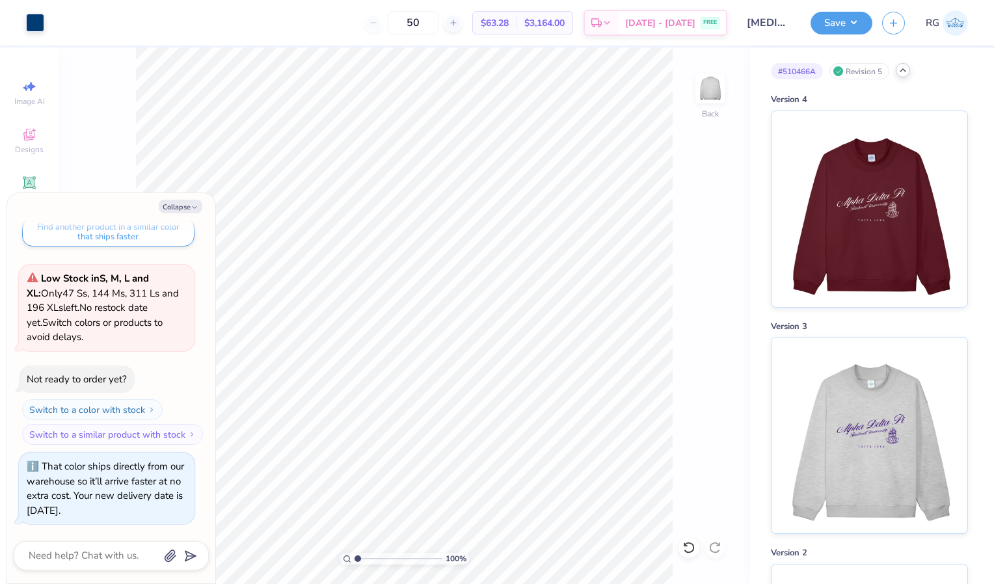
click at [187, 199] on div "Collapse How can we help you? Low Stock in S, M, L and XL : Only 47 Ss, 144 Ms,…" at bounding box center [111, 388] width 208 height 390
click at [187, 205] on button "Collapse" at bounding box center [181, 207] width 44 height 14
type textarea "x"
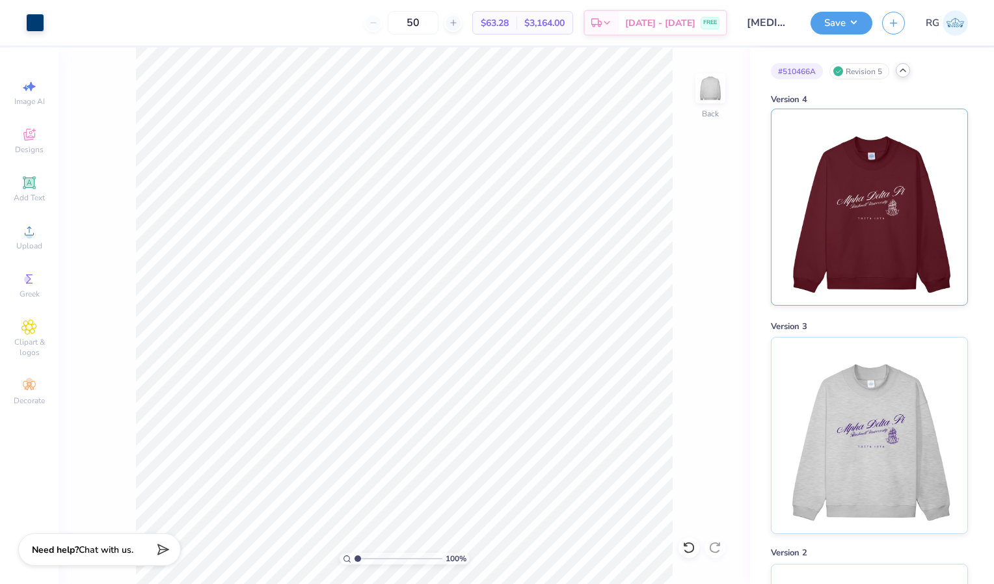
click at [899, 225] on img at bounding box center [868, 207] width 161 height 196
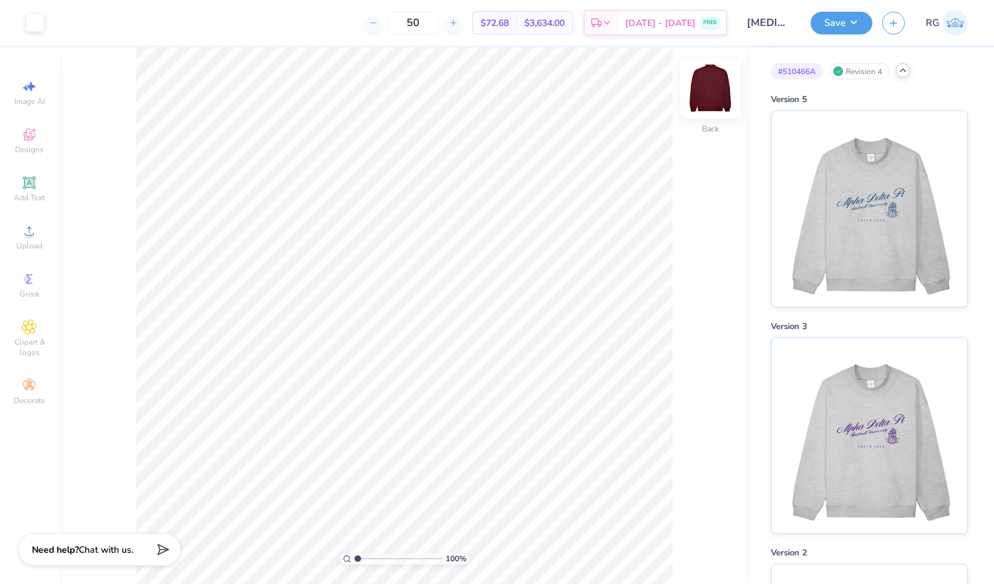
click at [710, 80] on img at bounding box center [710, 88] width 52 height 52
click at [847, 140] on img at bounding box center [868, 207] width 161 height 196
